Goal: Find specific page/section

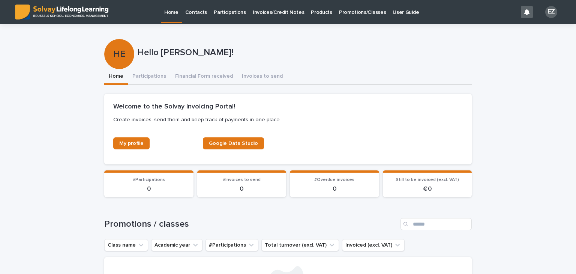
click at [363, 13] on p "Promotions/Classes" at bounding box center [362, 8] width 47 height 16
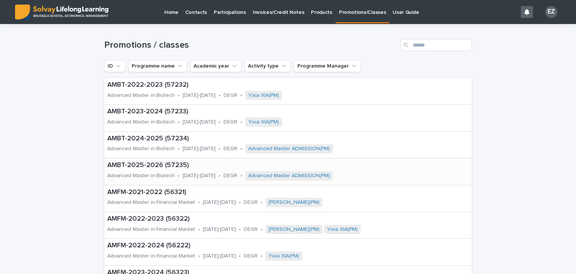
click at [151, 177] on p "Advanced Master in Biotech" at bounding box center [140, 175] width 67 height 6
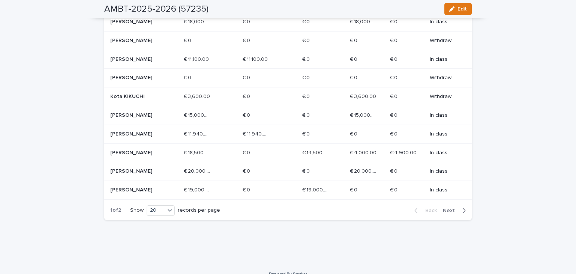
scroll to position [401, 0]
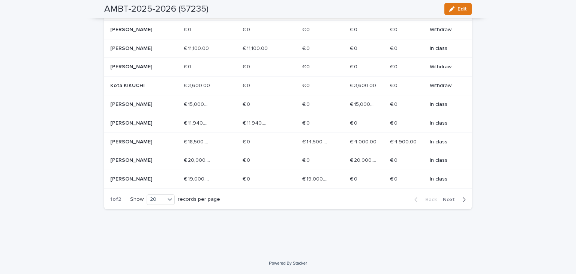
click at [454, 199] on span "Next" at bounding box center [451, 199] width 16 height 5
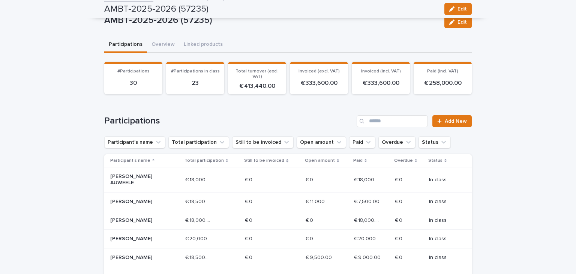
scroll to position [216, 0]
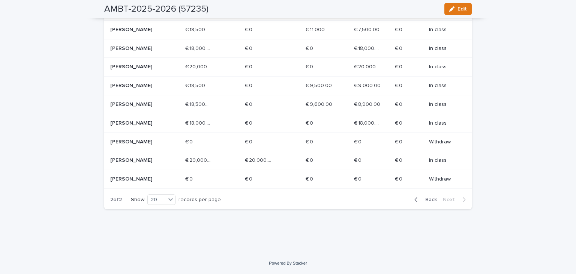
click at [427, 199] on span "Back" at bounding box center [429, 199] width 16 height 5
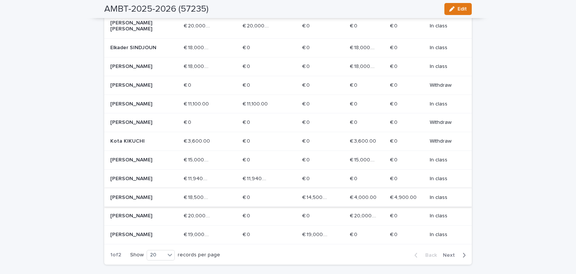
scroll to position [338, 0]
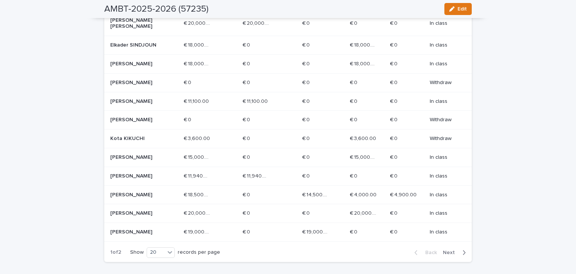
click at [139, 235] on p "[PERSON_NAME]" at bounding box center [137, 232] width 54 height 6
